Goal: Check status: Check status

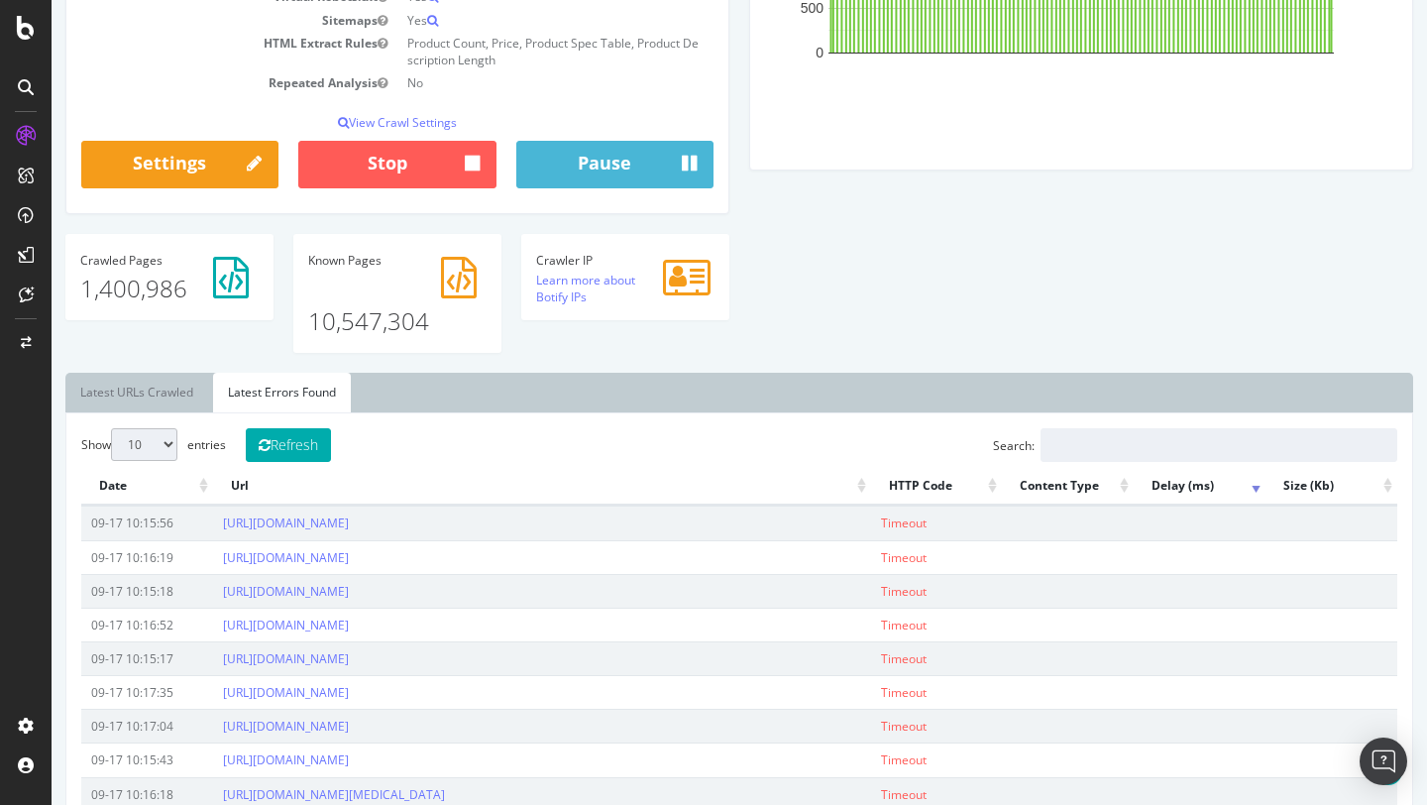
scroll to position [467, 0]
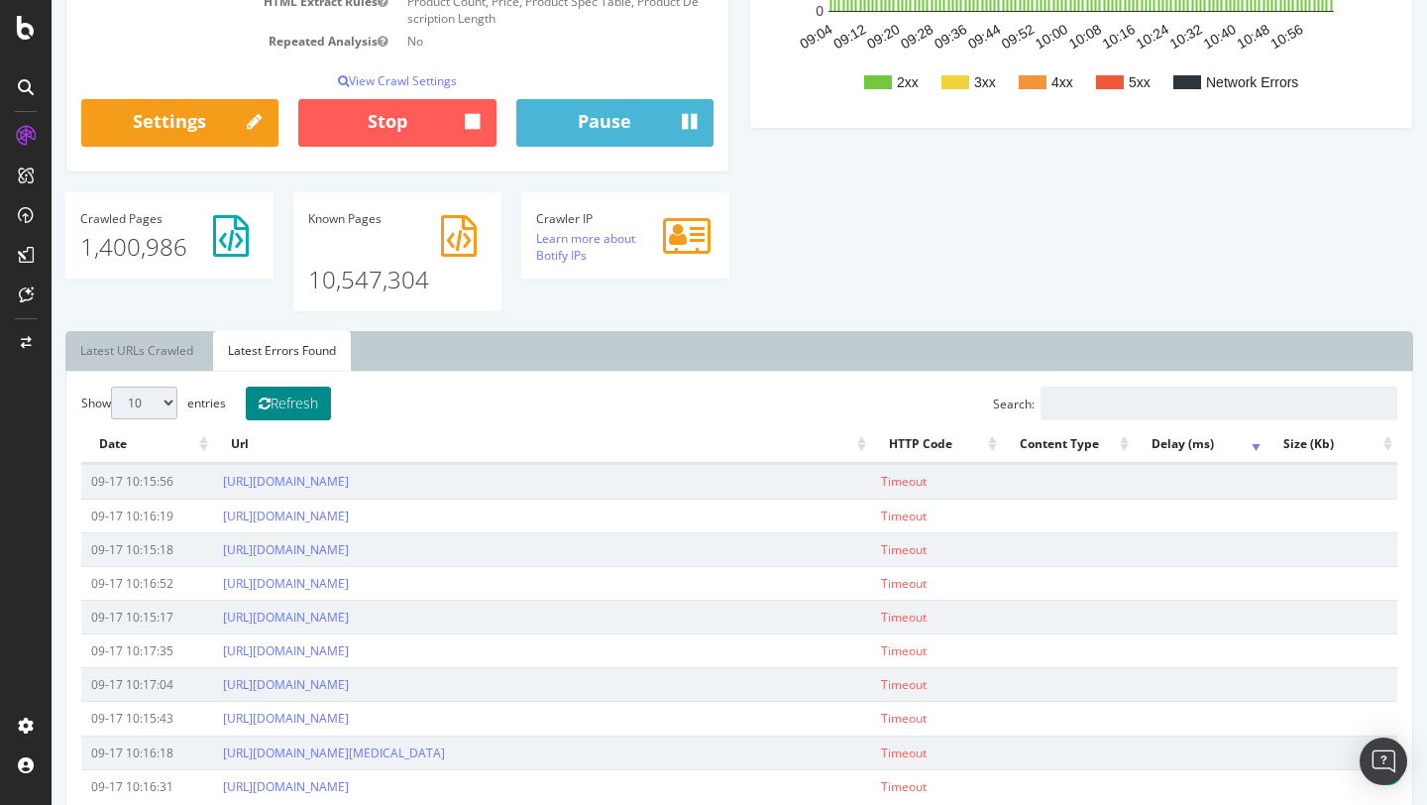
click at [284, 405] on button "Refresh" at bounding box center [288, 404] width 85 height 34
click at [349, 750] on link "[URL][DOMAIN_NAME]" at bounding box center [286, 752] width 126 height 17
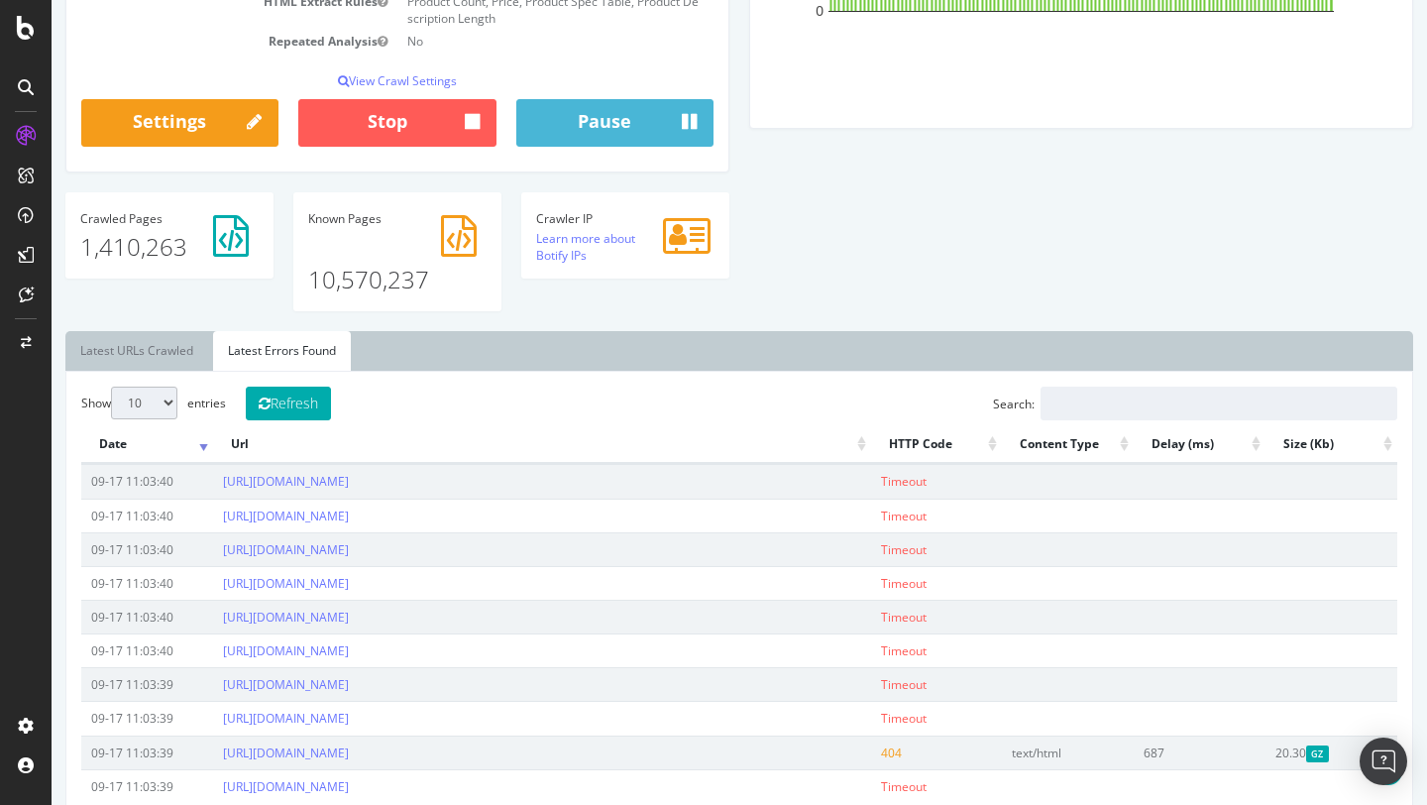
click at [896, 450] on th "HTTP Code" at bounding box center [937, 444] width 132 height 39
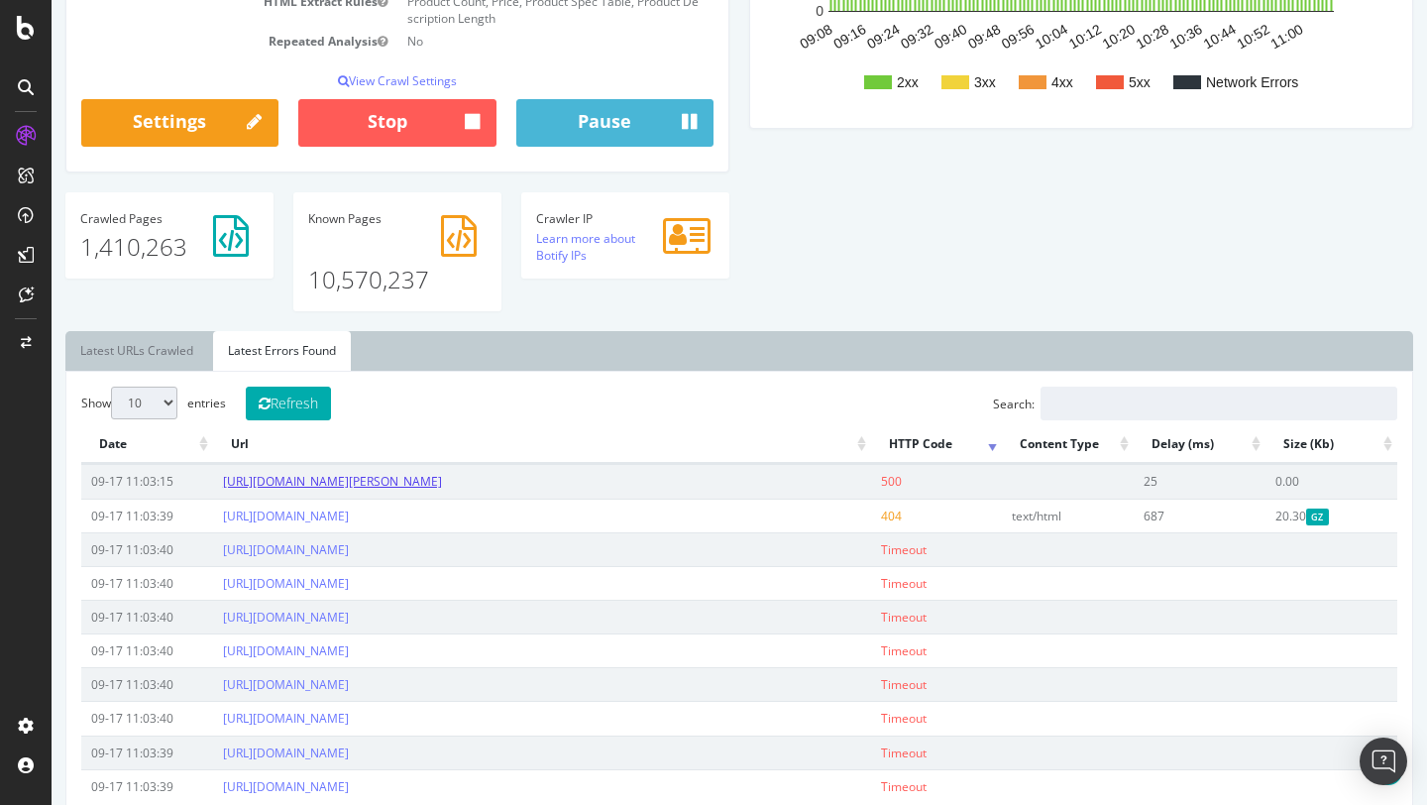
click at [442, 479] on link "[URL][DOMAIN_NAME][PERSON_NAME]" at bounding box center [332, 481] width 219 height 17
click at [286, 402] on button "Refresh" at bounding box center [288, 404] width 85 height 34
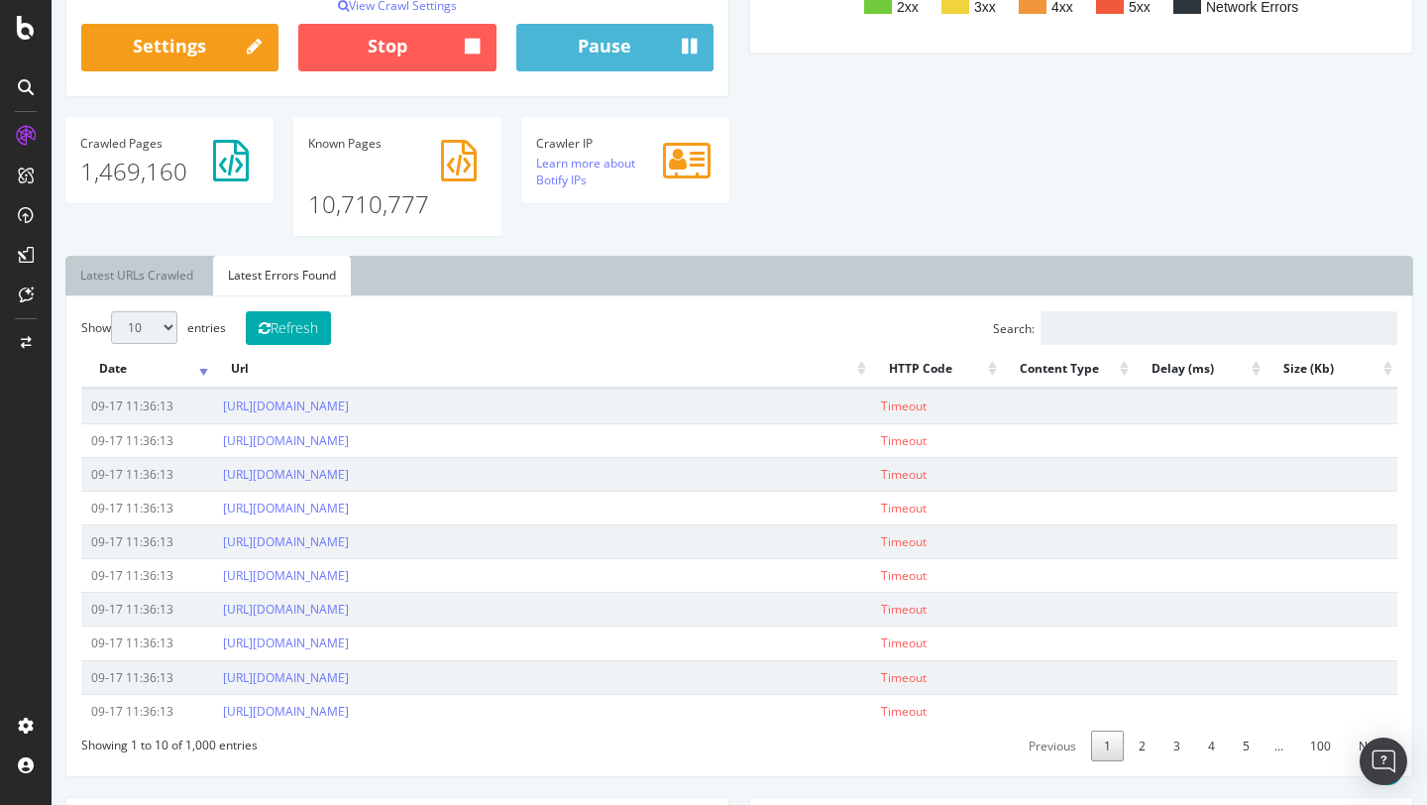
scroll to position [548, 0]
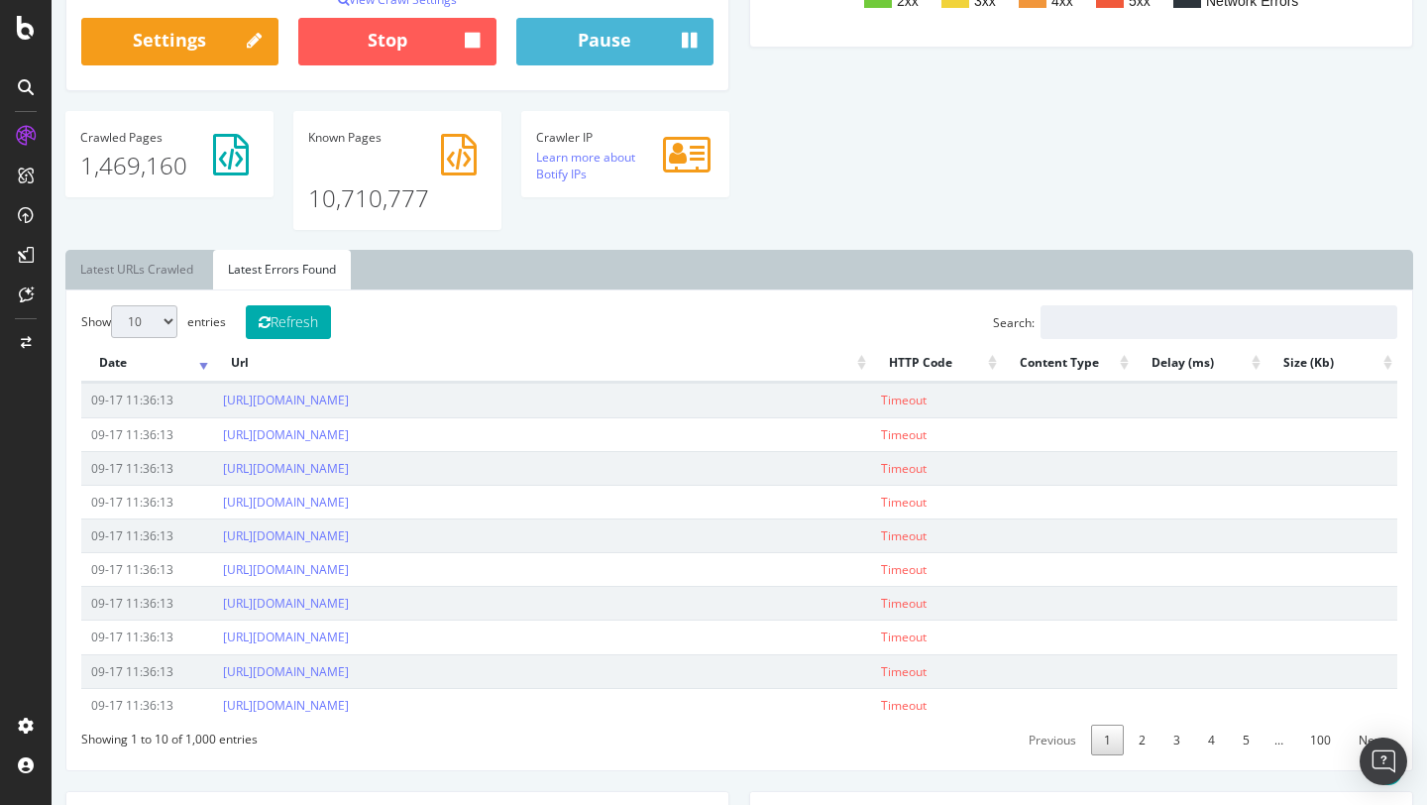
click at [900, 365] on th "HTTP Code" at bounding box center [937, 363] width 132 height 39
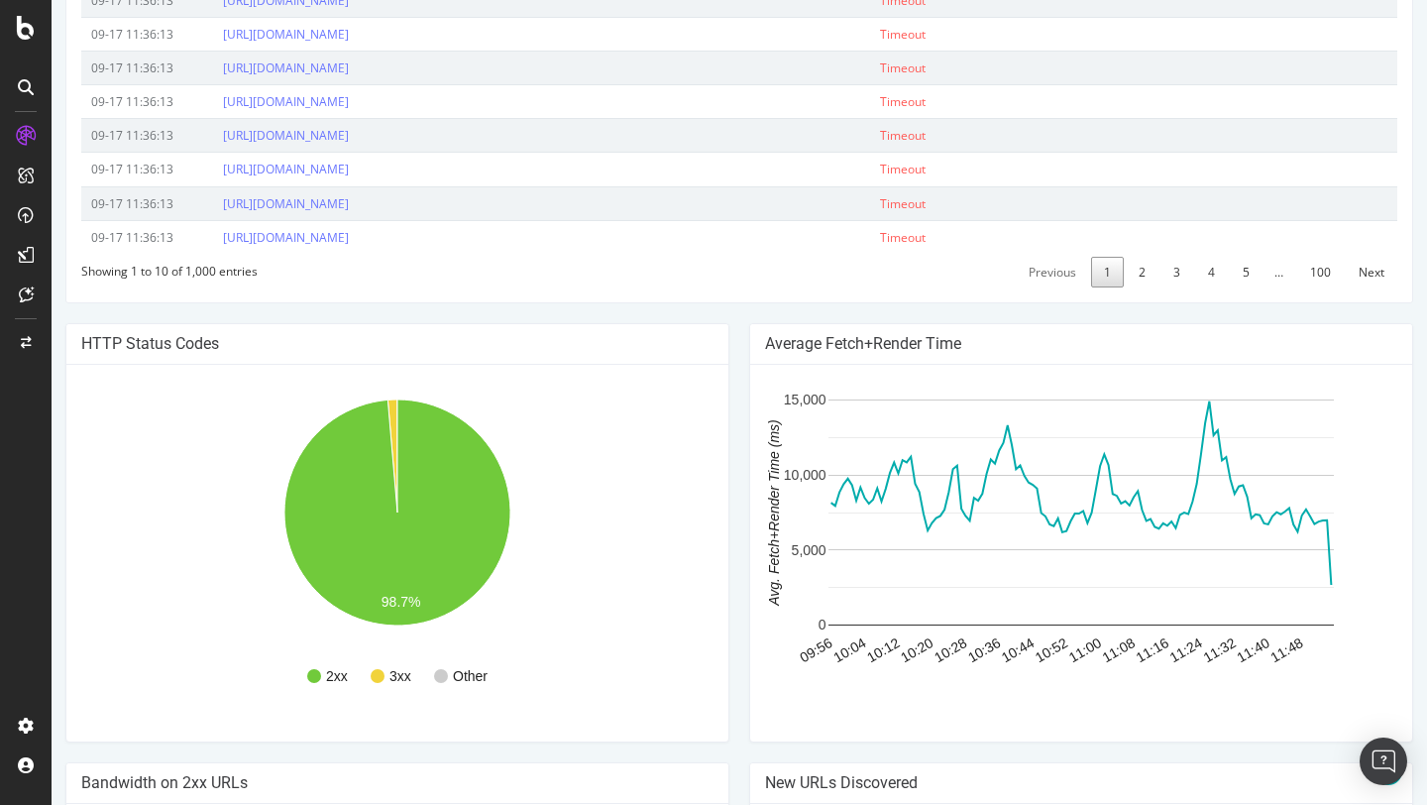
scroll to position [1014, 0]
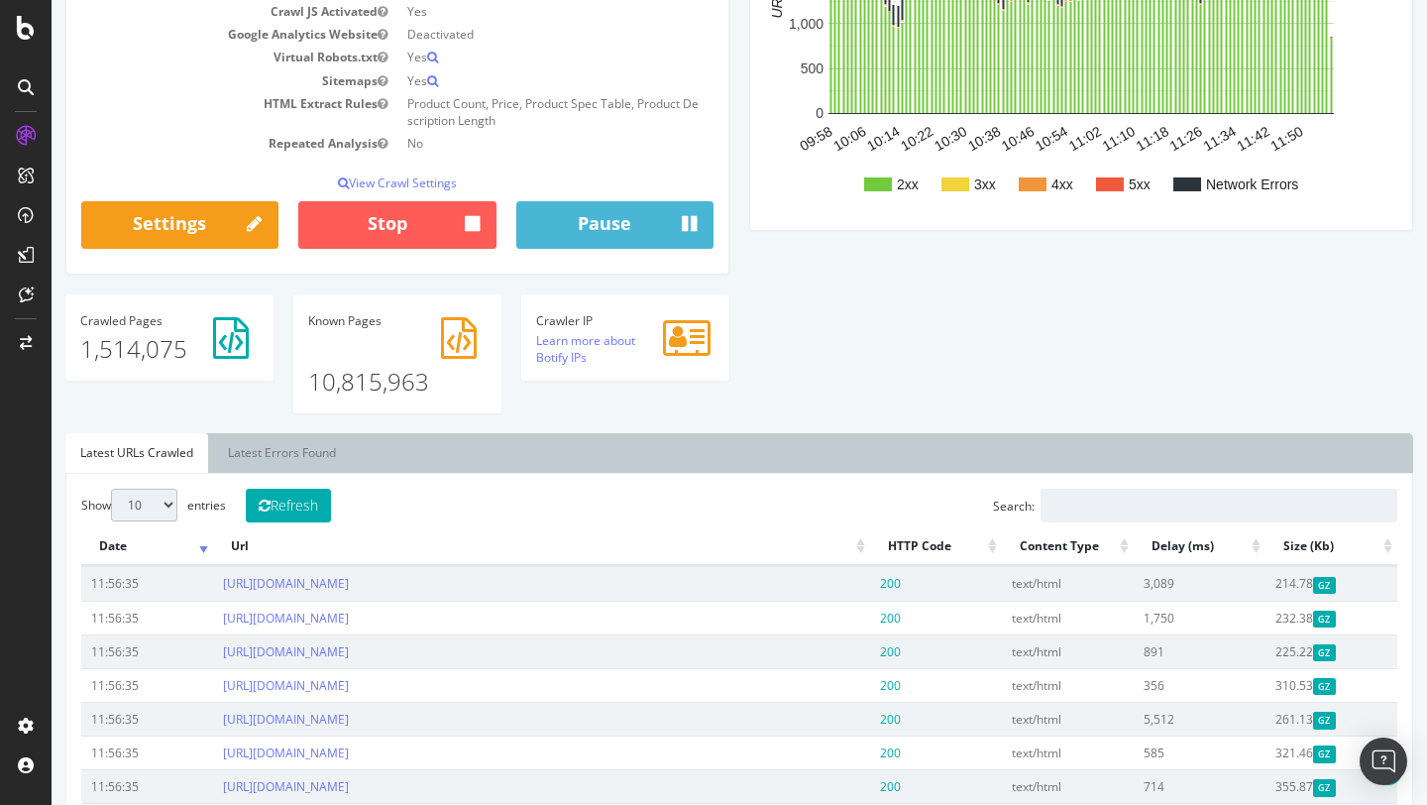
scroll to position [691, 0]
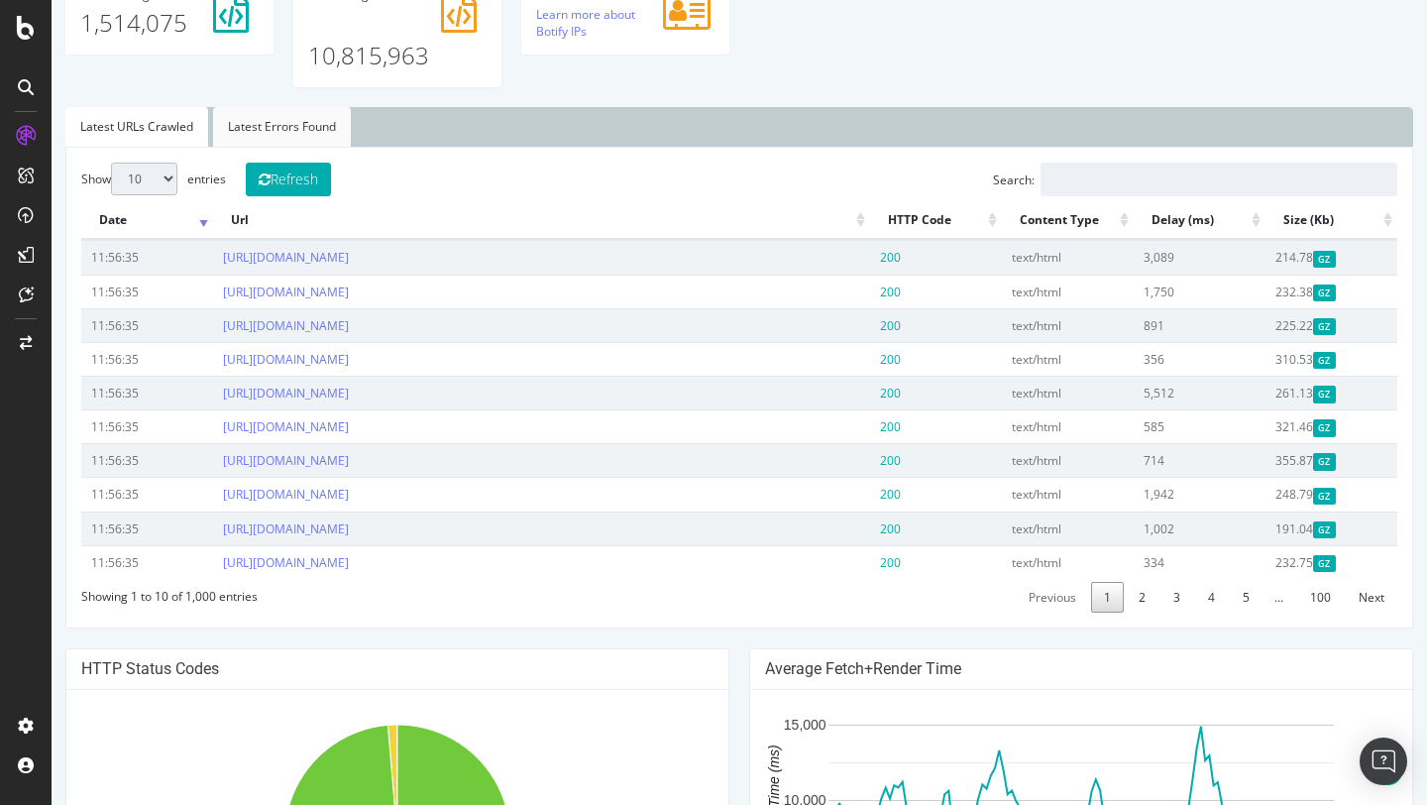
click at [252, 118] on link "Latest Errors Found" at bounding box center [282, 127] width 138 height 40
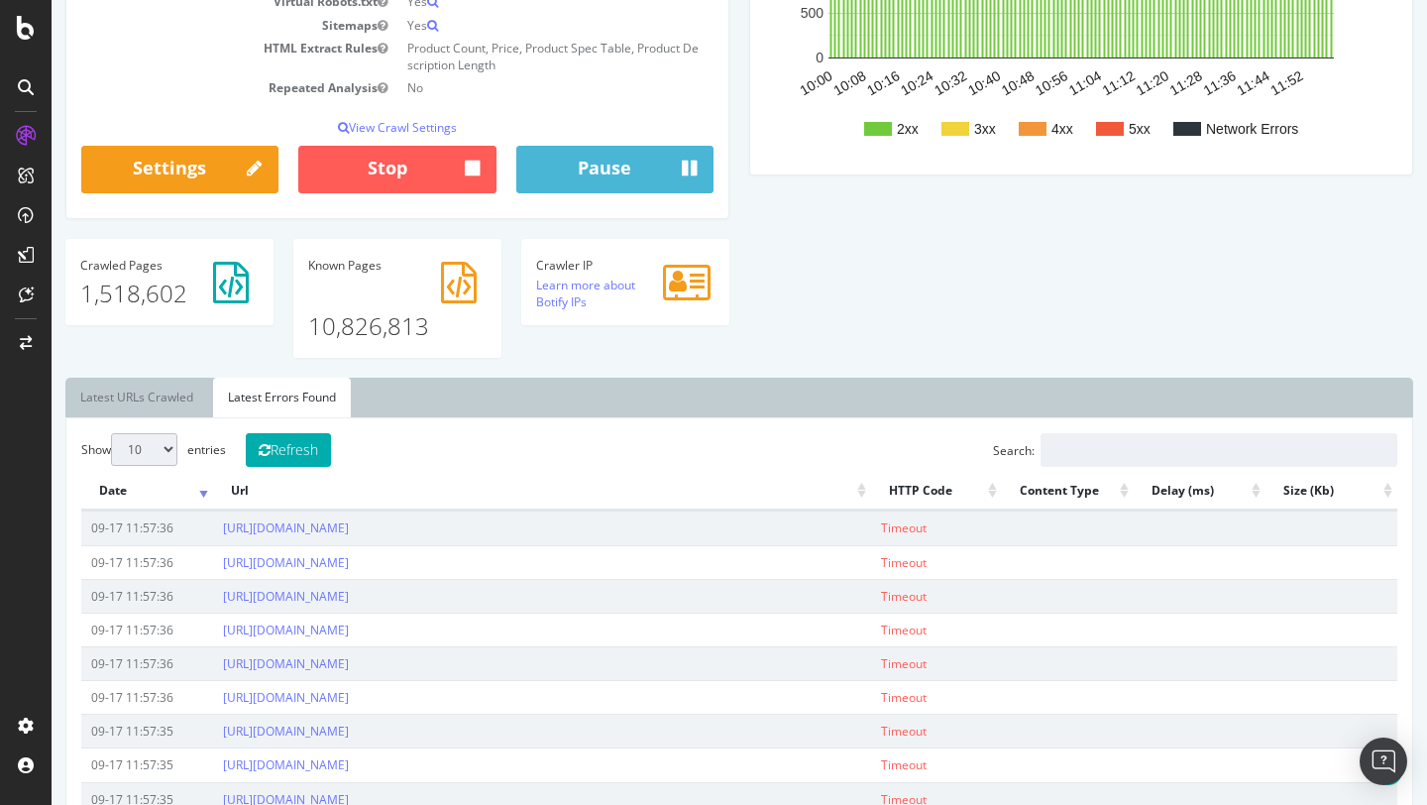
scroll to position [442, 0]
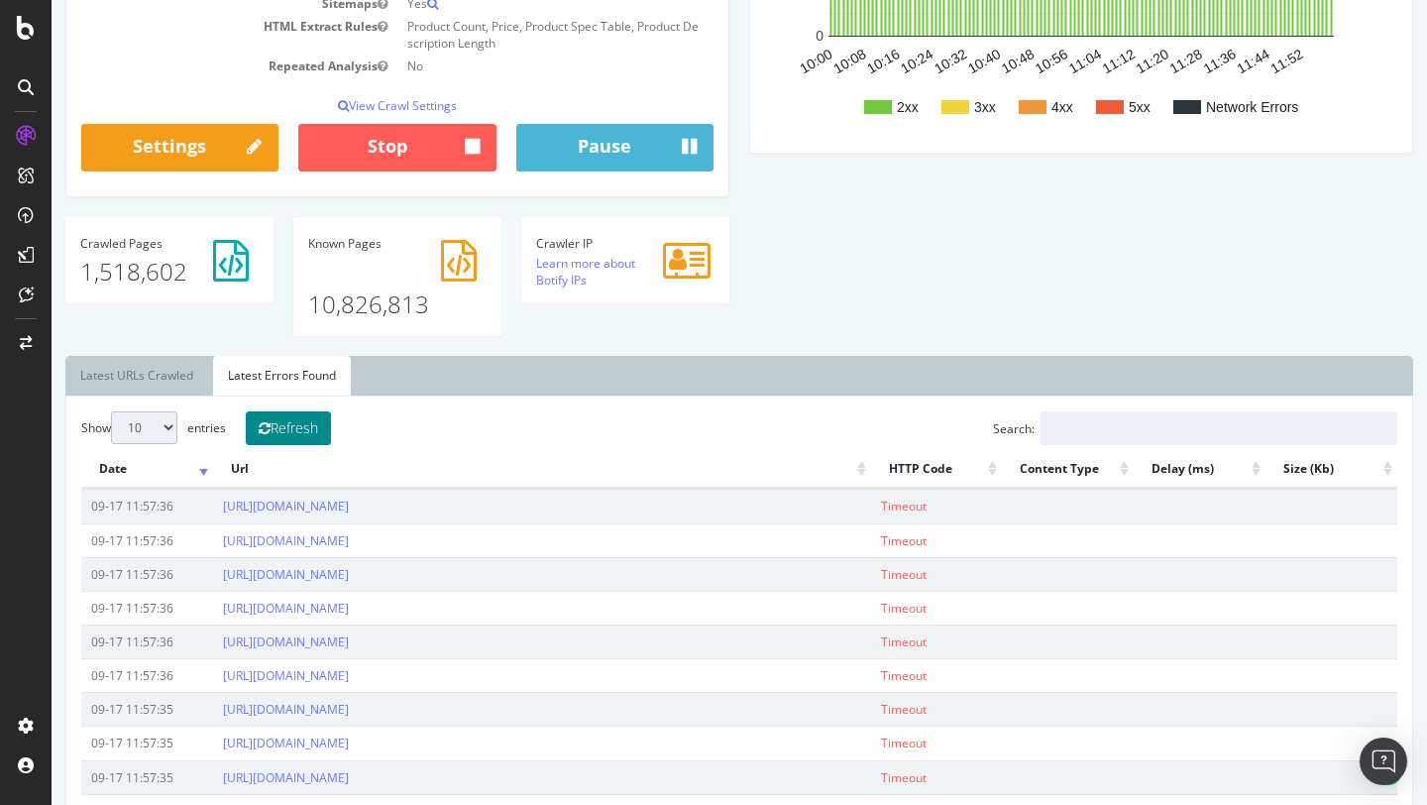
click at [304, 419] on button "Refresh" at bounding box center [288, 428] width 85 height 34
